Goal: Task Accomplishment & Management: Manage account settings

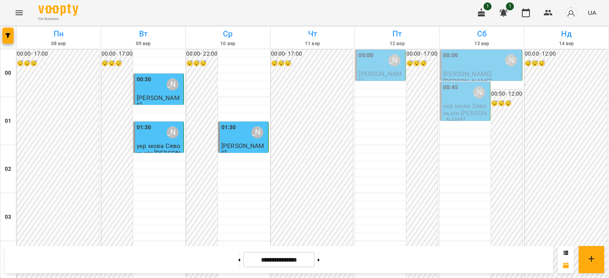
click at [375, 63] on div "00:00 [PERSON_NAME]" at bounding box center [380, 60] width 45 height 18
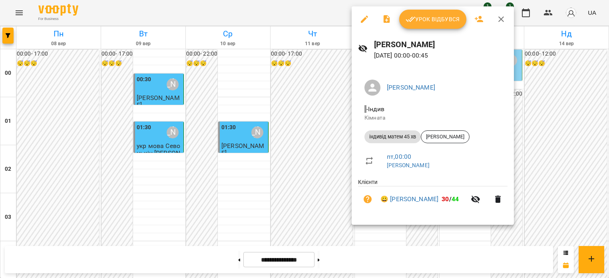
click at [375, 63] on div "[PERSON_NAME] [DATE] 00:00 - 00:45" at bounding box center [432, 49] width 162 height 35
click at [463, 77] on li "[PERSON_NAME]" at bounding box center [432, 87] width 149 height 22
click at [438, 16] on span "Урок відбувся" at bounding box center [432, 19] width 54 height 10
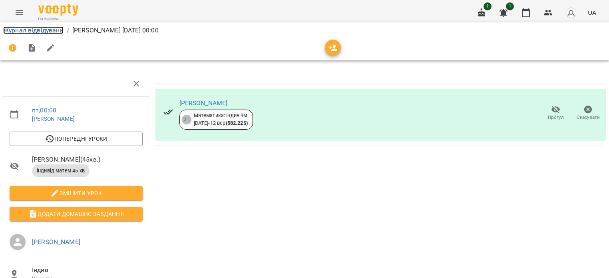
click at [44, 32] on link "Журнал відвідувань" at bounding box center [33, 30] width 60 height 8
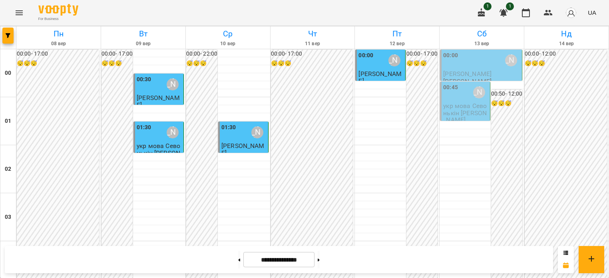
scroll to position [341, 0]
drag, startPoint x: 599, startPoint y: 132, endPoint x: 598, endPoint y: 188, distance: 55.9
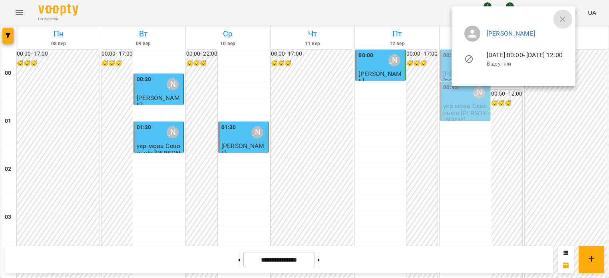
click at [567, 16] on icon "button" at bounding box center [562, 19] width 10 height 10
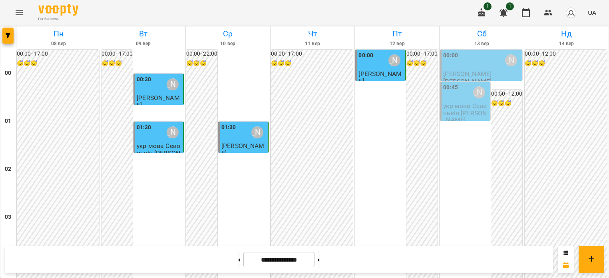
scroll to position [885, 0]
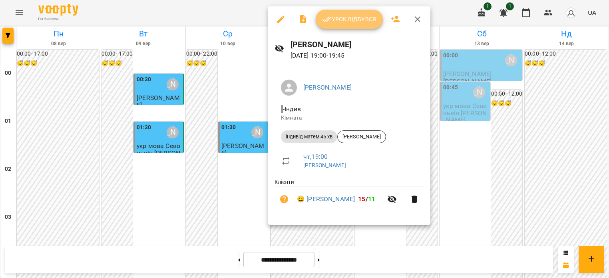
click at [362, 22] on span "Урок відбувся" at bounding box center [349, 19] width 54 height 10
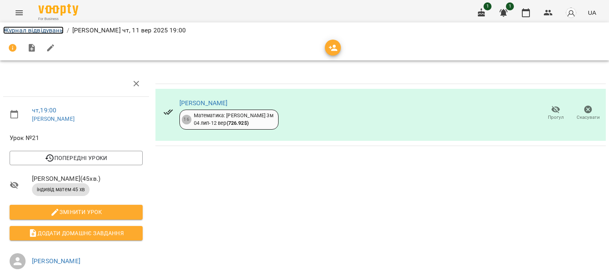
click at [42, 31] on link "Журнал відвідувань" at bounding box center [33, 30] width 60 height 8
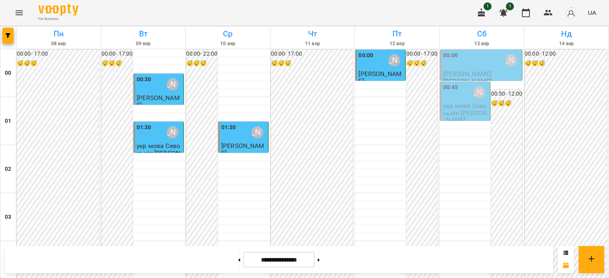
scroll to position [486, 0]
drag, startPoint x: 581, startPoint y: 187, endPoint x: 577, endPoint y: 210, distance: 24.0
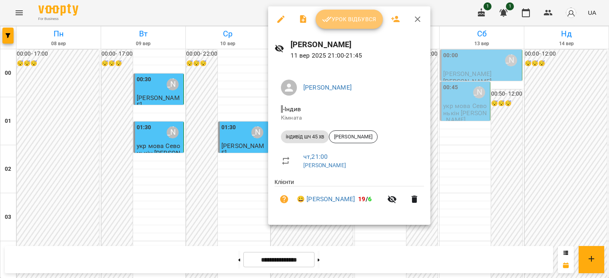
click at [339, 20] on span "Урок відбувся" at bounding box center [349, 19] width 54 height 10
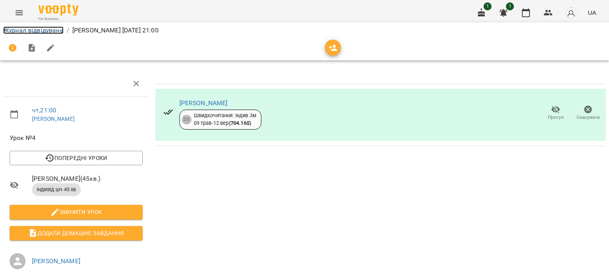
click at [35, 31] on link "Журнал відвідувань" at bounding box center [33, 30] width 60 height 8
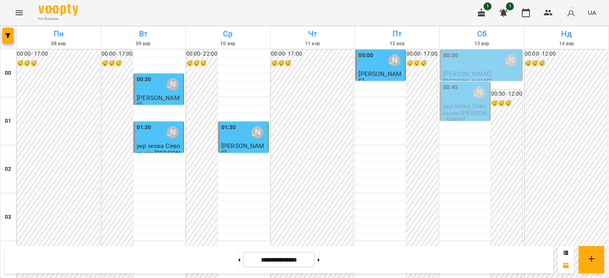
scroll to position [663, 0]
drag, startPoint x: 573, startPoint y: 180, endPoint x: 572, endPoint y: 222, distance: 42.4
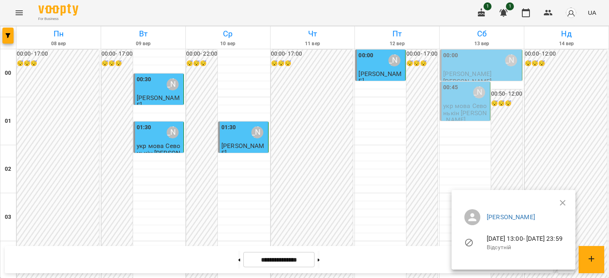
drag, startPoint x: 605, startPoint y: 191, endPoint x: 600, endPoint y: 209, distance: 18.4
click at [607, 228] on div at bounding box center [304, 139] width 609 height 278
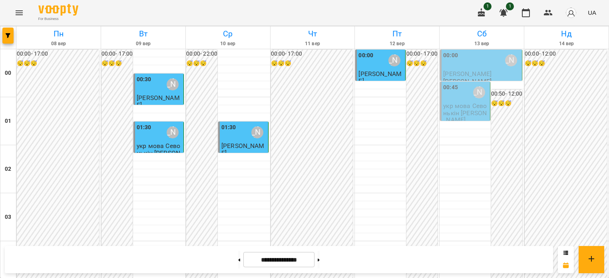
scroll to position [957, 0]
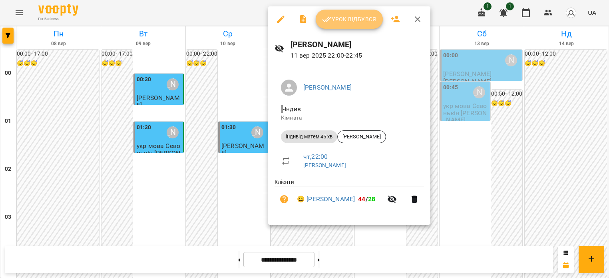
click at [347, 20] on span "Урок відбувся" at bounding box center [349, 19] width 54 height 10
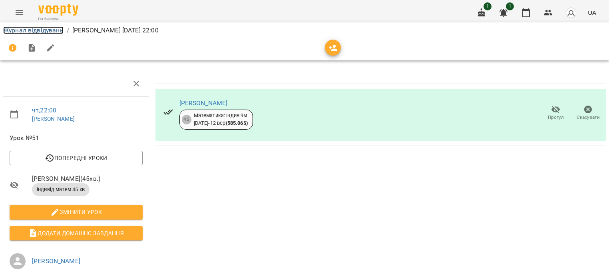
click at [34, 29] on link "Журнал відвідувань" at bounding box center [33, 30] width 60 height 8
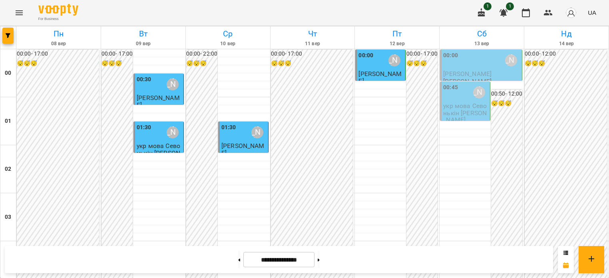
scroll to position [581, 0]
drag, startPoint x: 593, startPoint y: 175, endPoint x: 586, endPoint y: 231, distance: 56.4
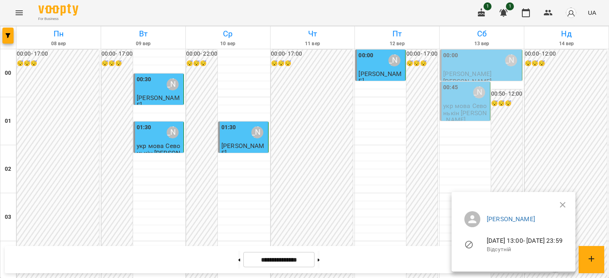
click at [604, 182] on div at bounding box center [304, 139] width 609 height 278
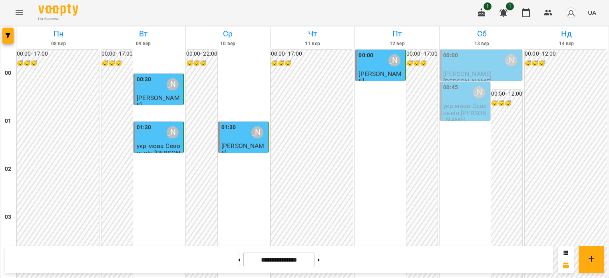
scroll to position [957, 0]
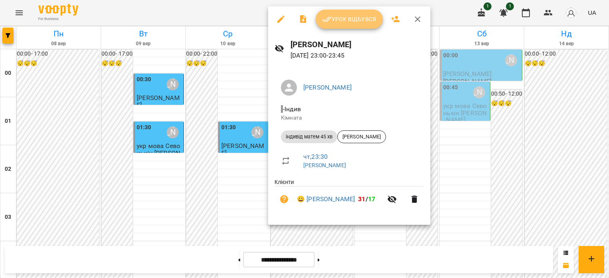
click at [365, 18] on span "Урок відбувся" at bounding box center [349, 19] width 54 height 10
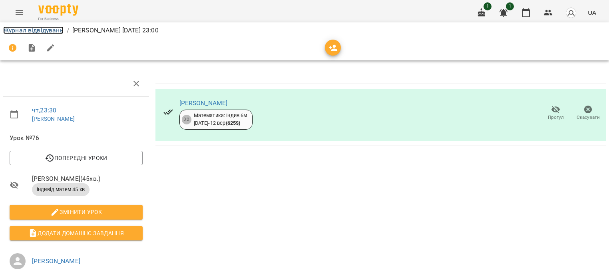
click at [32, 30] on link "Журнал відвідувань" at bounding box center [33, 30] width 60 height 8
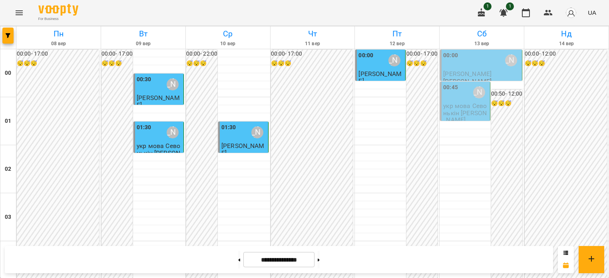
scroll to position [512, 0]
drag, startPoint x: 594, startPoint y: 157, endPoint x: 594, endPoint y: 190, distance: 33.1
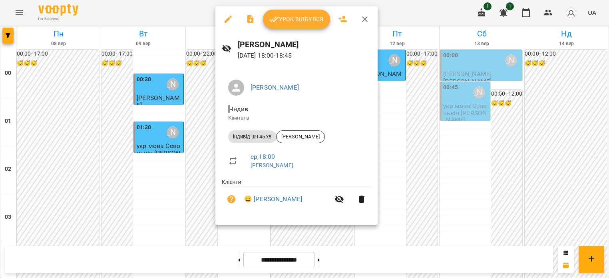
click at [228, 114] on span "- Індив" at bounding box center [296, 109] width 137 height 10
click at [298, 139] on span "[PERSON_NAME]" at bounding box center [300, 136] width 48 height 7
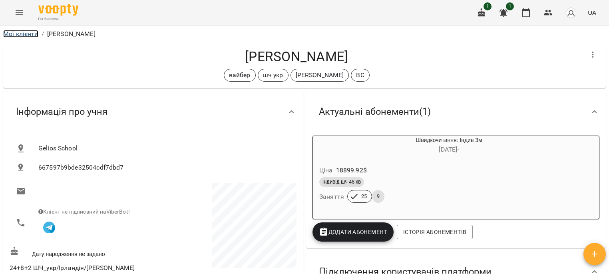
click at [19, 34] on link "Мої клієнти" at bounding box center [20, 34] width 35 height 8
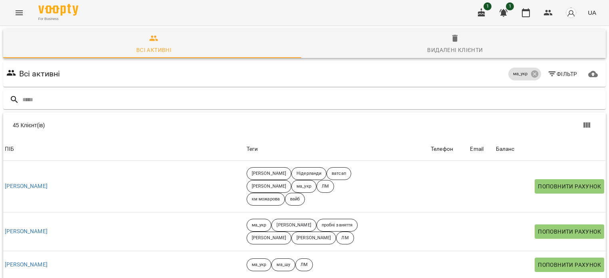
click at [18, 11] on icon "Menu" at bounding box center [19, 12] width 7 height 5
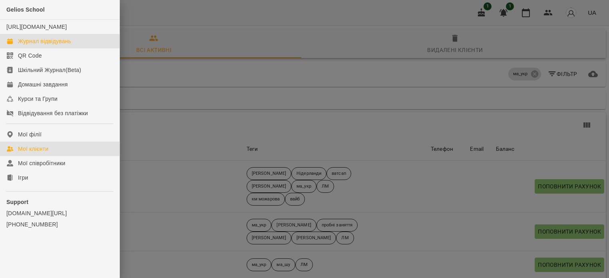
click at [38, 45] on div "Журнал відвідувань" at bounding box center [44, 41] width 53 height 8
